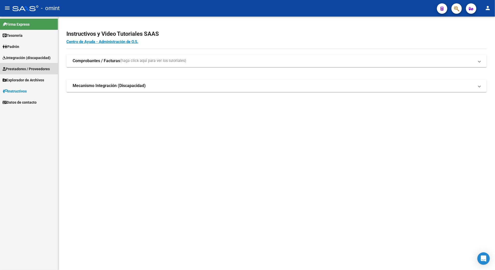
click at [29, 66] on span "Prestadores / Proveedores" at bounding box center [26, 69] width 47 height 6
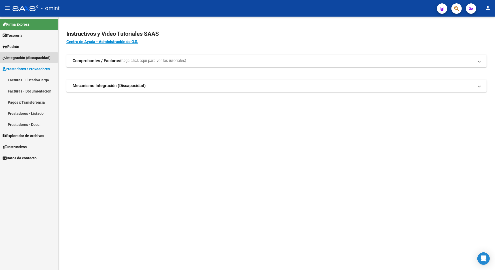
click at [23, 58] on span "Integración (discapacidad)" at bounding box center [27, 58] width 48 height 6
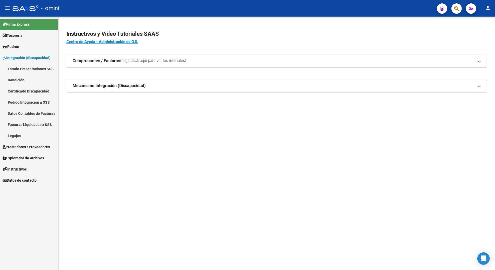
click at [18, 134] on link "Legajos" at bounding box center [29, 135] width 58 height 11
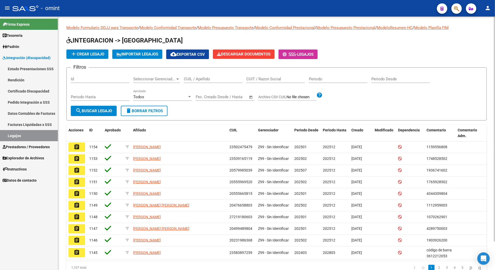
click at [139, 109] on span "delete Borrar Filtros" at bounding box center [143, 111] width 37 height 5
click at [204, 78] on input "CUIL / Apellido" at bounding box center [213, 79] width 59 height 5
click at [213, 80] on input "2058098123" at bounding box center [213, 79] width 59 height 5
type input "20580981233"
click at [85, 111] on span "search Buscar Legajo" at bounding box center [93, 111] width 37 height 5
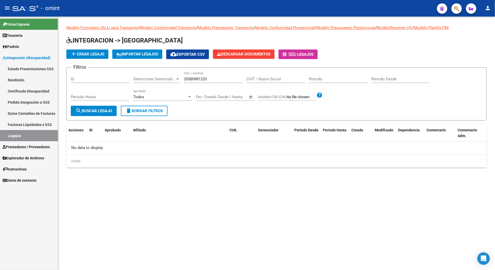
click at [261, 158] on div "0 total" at bounding box center [276, 161] width 420 height 13
